Goal: Information Seeking & Learning: Learn about a topic

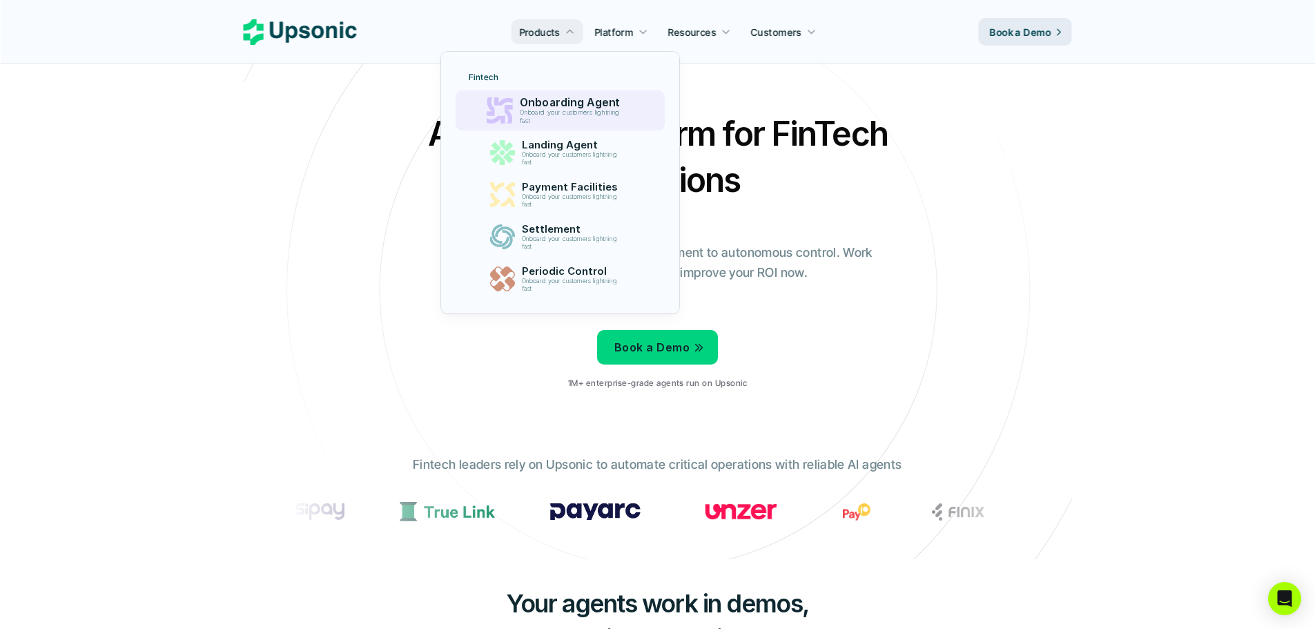
click at [549, 120] on p "Onboard your customers lightning fast" at bounding box center [573, 117] width 106 height 16
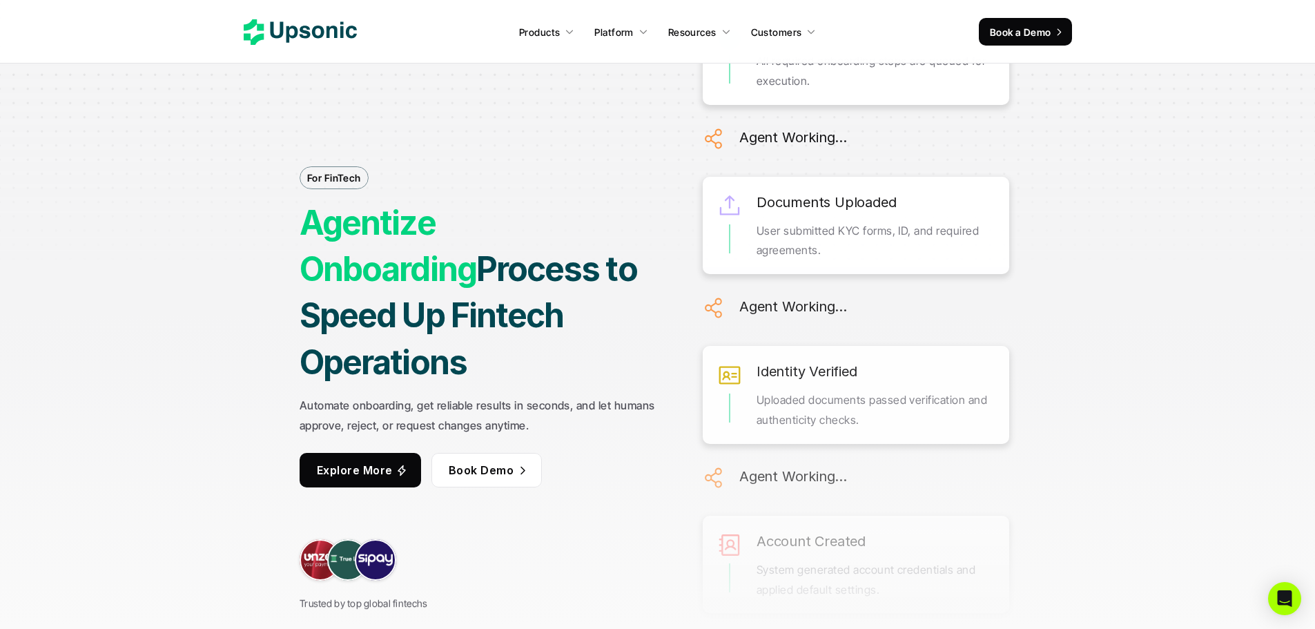
drag, startPoint x: 549, startPoint y: 124, endPoint x: 537, endPoint y: 125, distance: 11.8
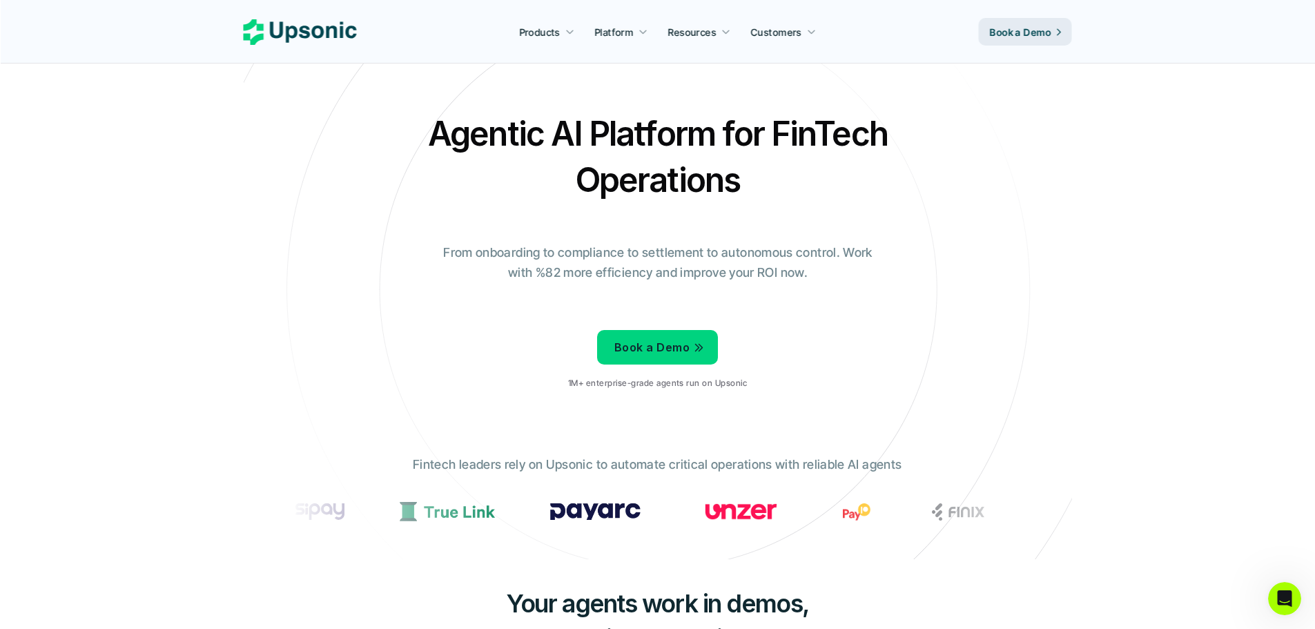
drag, startPoint x: 148, startPoint y: 242, endPoint x: 651, endPoint y: 61, distance: 535.5
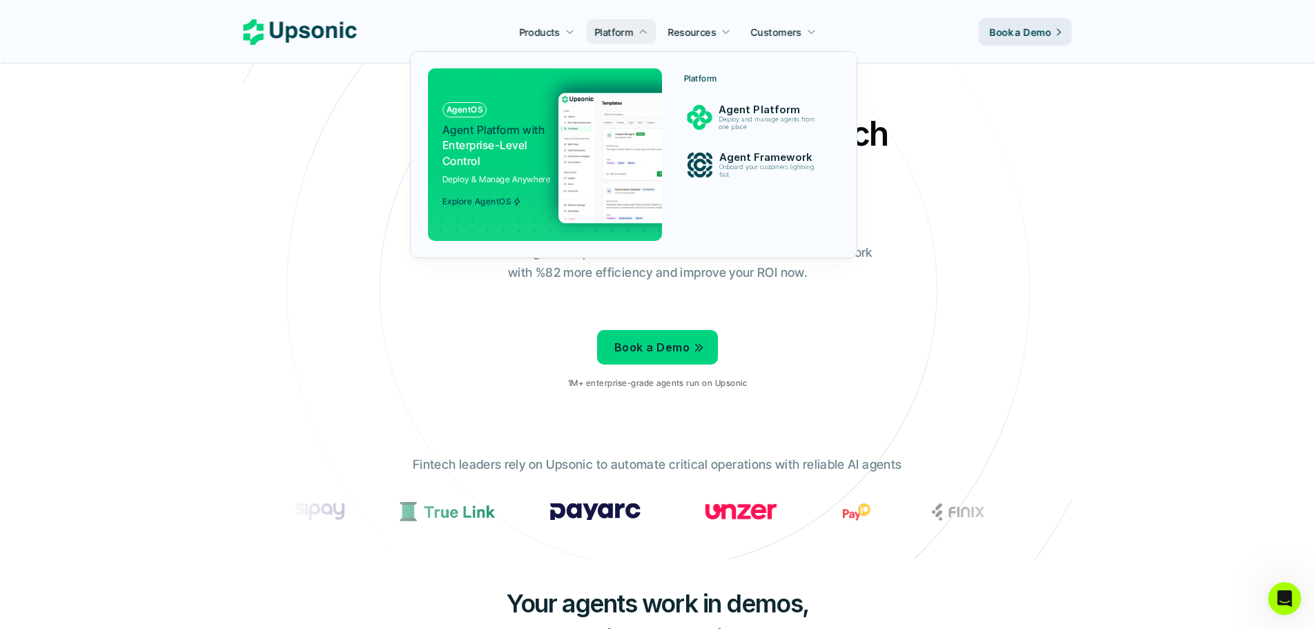
click at [636, 114] on img at bounding box center [692, 157] width 268 height 130
click at [752, 113] on p "Agent Platform" at bounding box center [770, 109] width 107 height 13
click at [764, 173] on p "Onboard your customers lightning fast" at bounding box center [769, 172] width 105 height 16
click at [767, 128] on p "Deploy and manage agents from one place" at bounding box center [768, 123] width 101 height 15
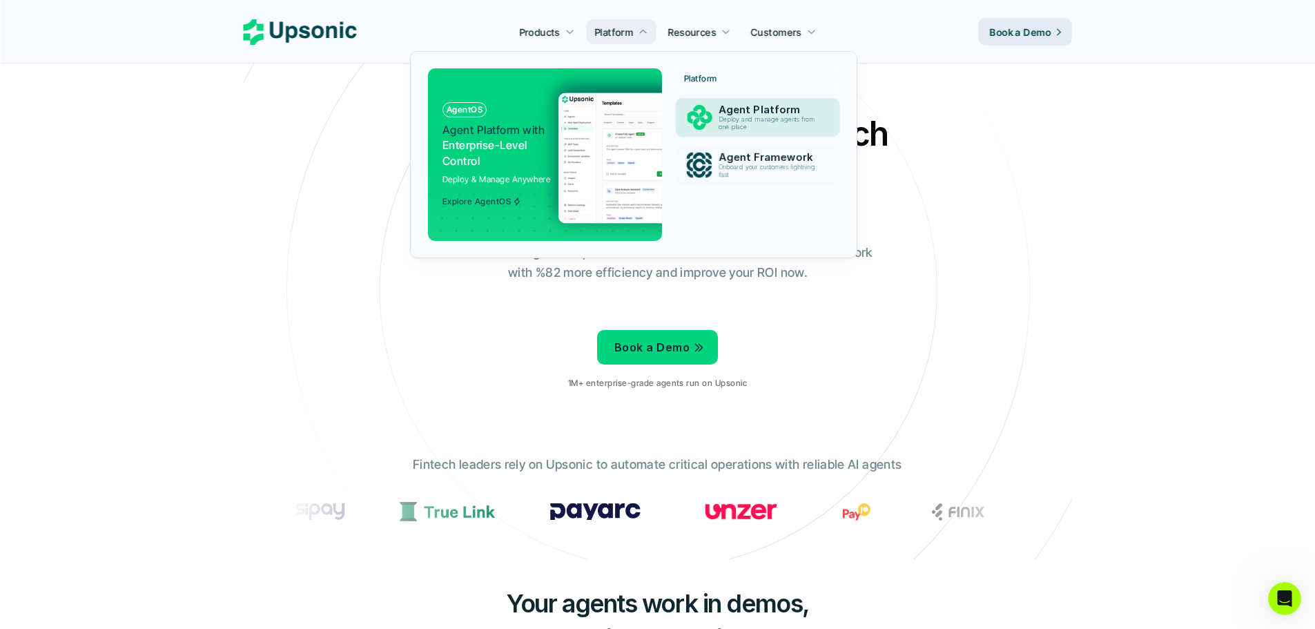
click at [767, 126] on p "Deploy and manage agents from one place" at bounding box center [768, 123] width 101 height 15
click at [767, 126] on p "Deploy and manage agents from one place" at bounding box center [769, 124] width 105 height 16
click at [767, 126] on p "Deploy and manage agents from one place" at bounding box center [770, 124] width 106 height 16
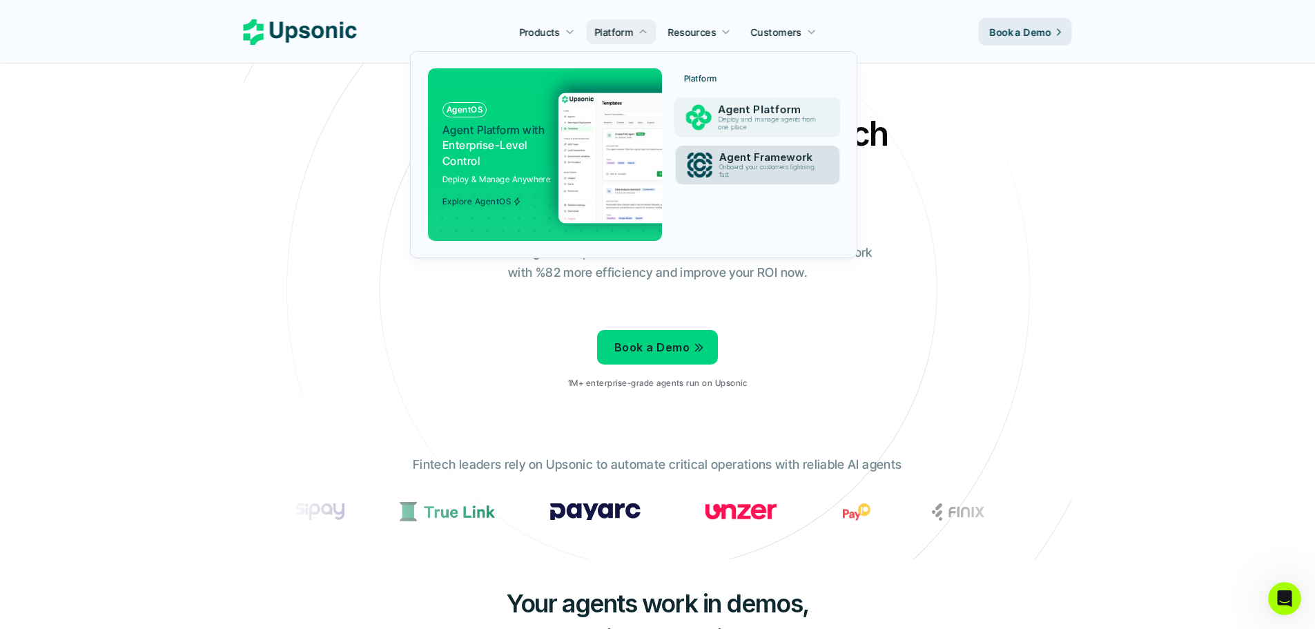
click at [763, 155] on p "Agent Framework" at bounding box center [769, 157] width 103 height 12
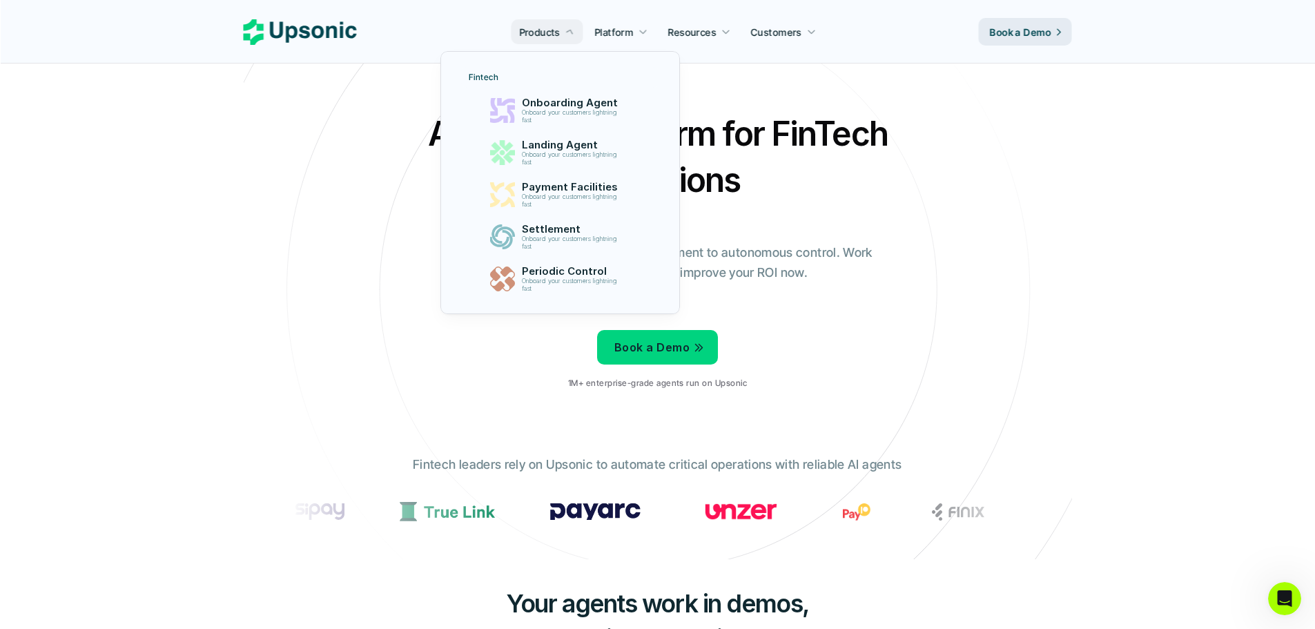
click at [569, 85] on link "Fintech" at bounding box center [559, 77] width 199 height 21
click at [573, 97] on p "Onboarding Agent" at bounding box center [573, 103] width 102 height 12
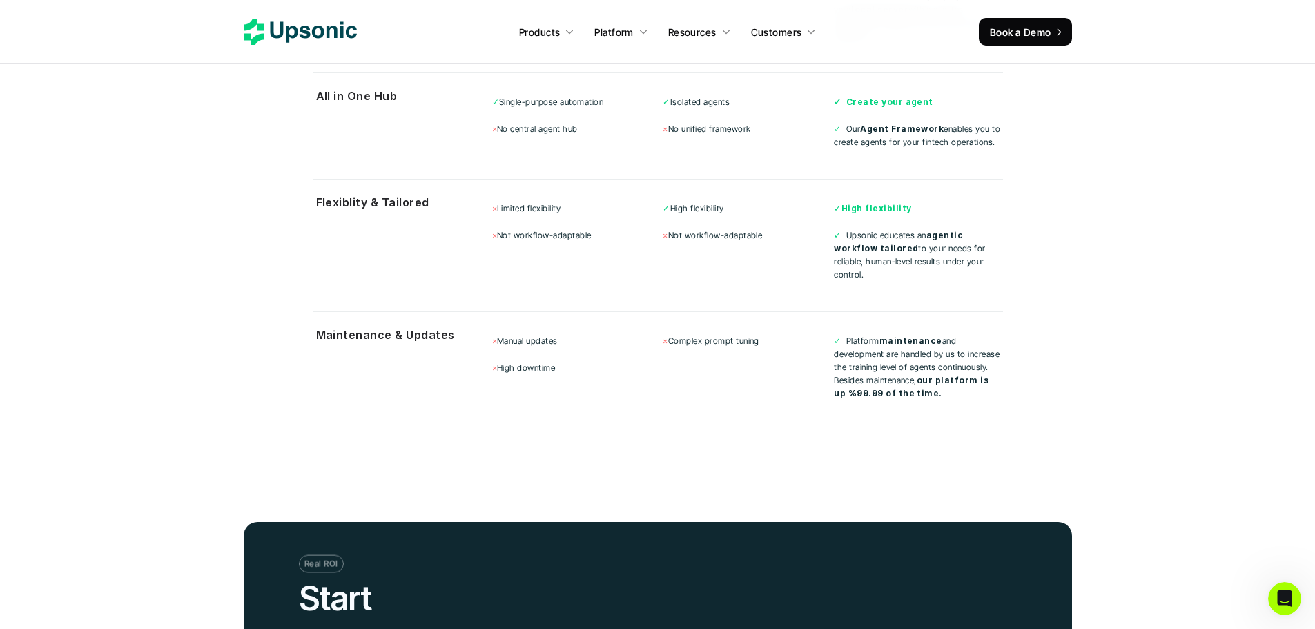
scroll to position [5368, 0]
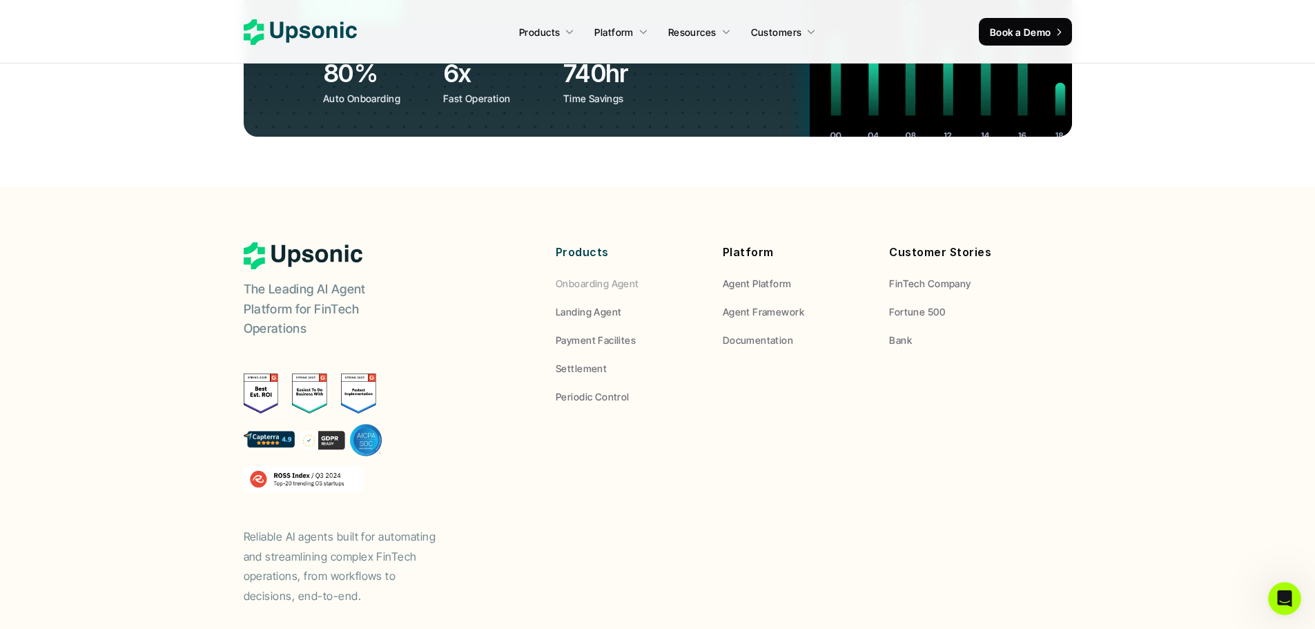
click at [612, 276] on p "Onboarding Agent" at bounding box center [597, 283] width 83 height 14
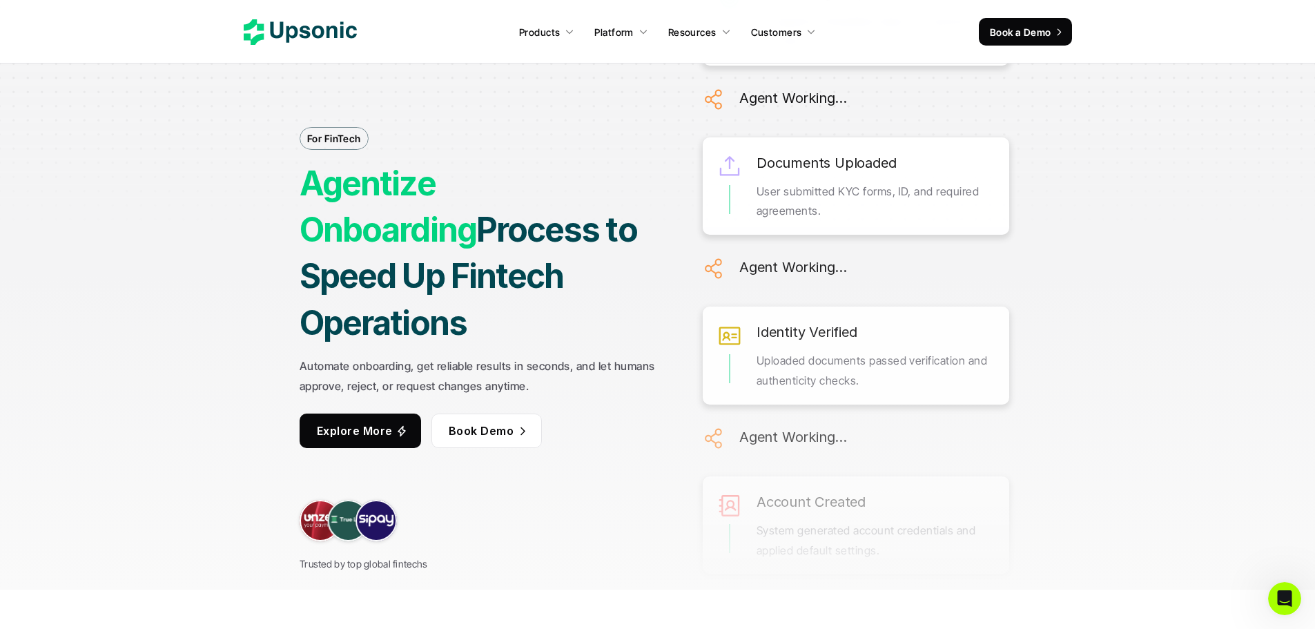
scroll to position [0, 0]
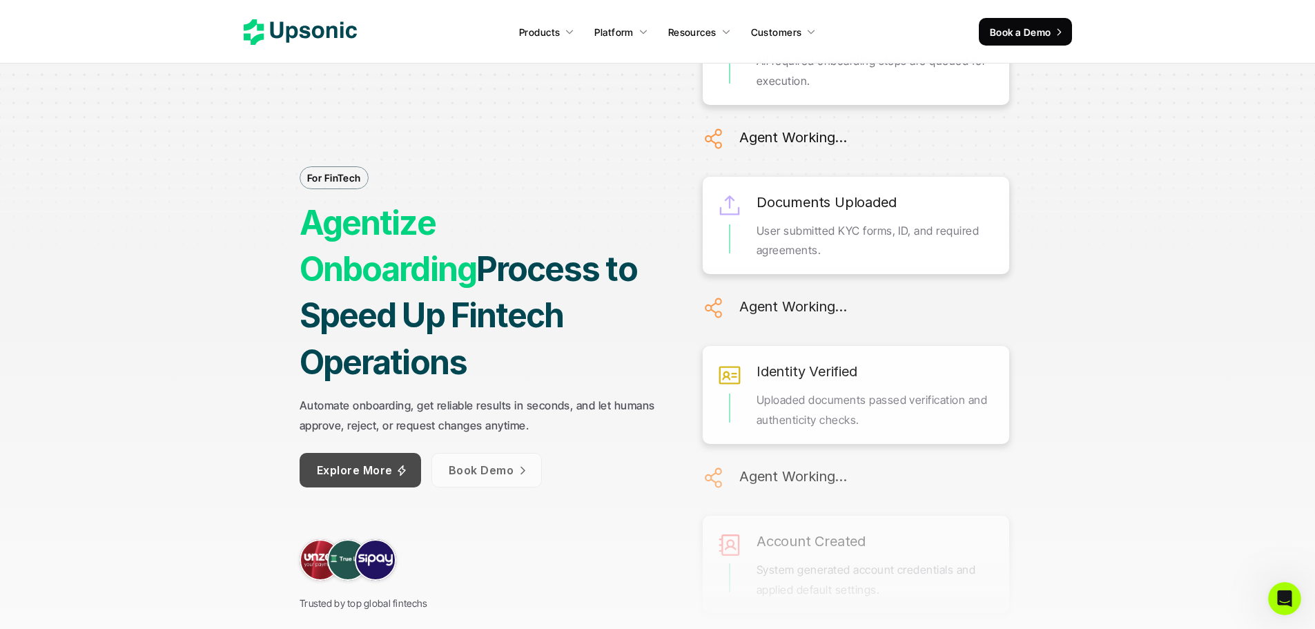
click at [369, 460] on p "Explore More" at bounding box center [355, 470] width 76 height 20
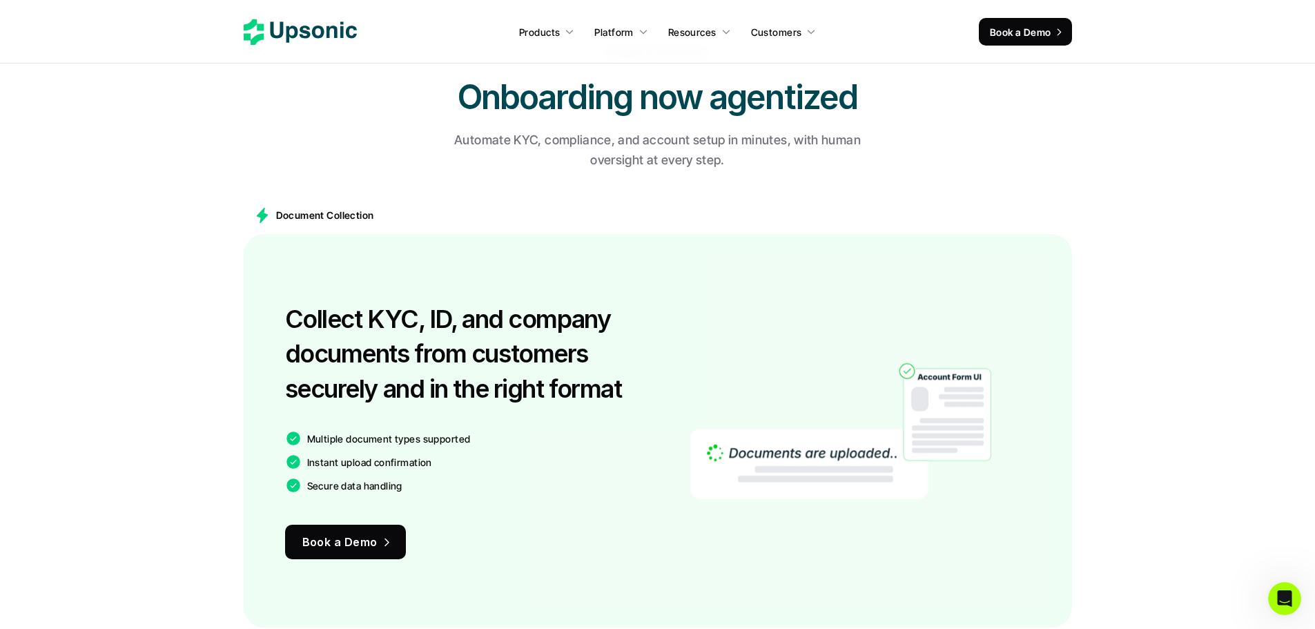
scroll to position [798, 0]
drag, startPoint x: 302, startPoint y: 317, endPoint x: 616, endPoint y: 395, distance: 324.2
click at [616, 395] on h3 "Collect KYC, ID, and company documents from customers securely and in the right…" at bounding box center [468, 353] width 366 height 104
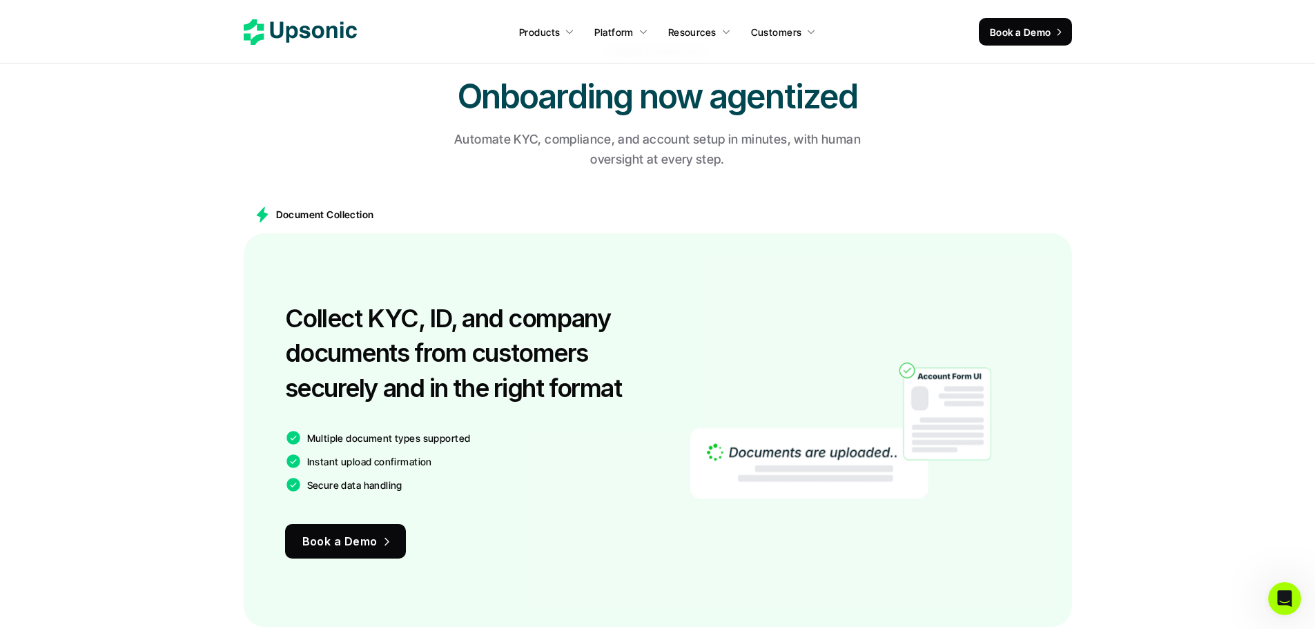
click at [616, 395] on h3 "Collect KYC, ID, and company documents from customers securely and in the right…" at bounding box center [468, 353] width 366 height 104
click at [636, 423] on div "Collect KYC, ID, and company documents from customers securely and in the right…" at bounding box center [468, 430] width 366 height 311
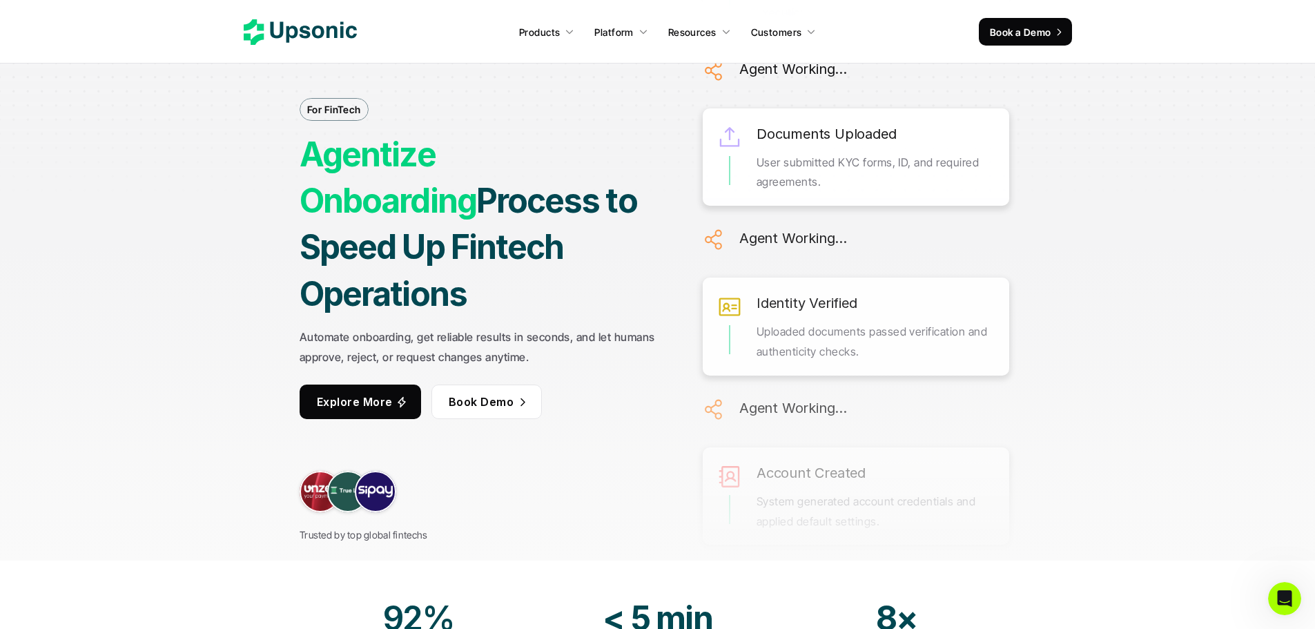
scroll to position [0, 0]
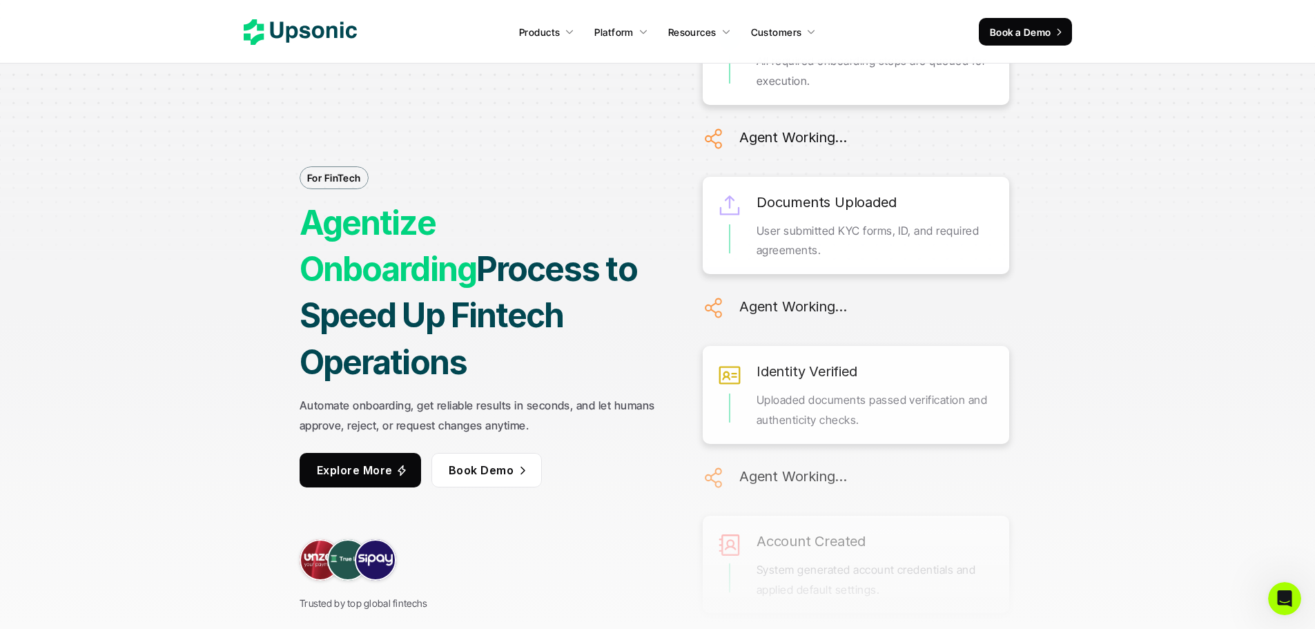
click at [277, 19] on icon at bounding box center [300, 32] width 113 height 26
